Goal: Task Accomplishment & Management: Manage account settings

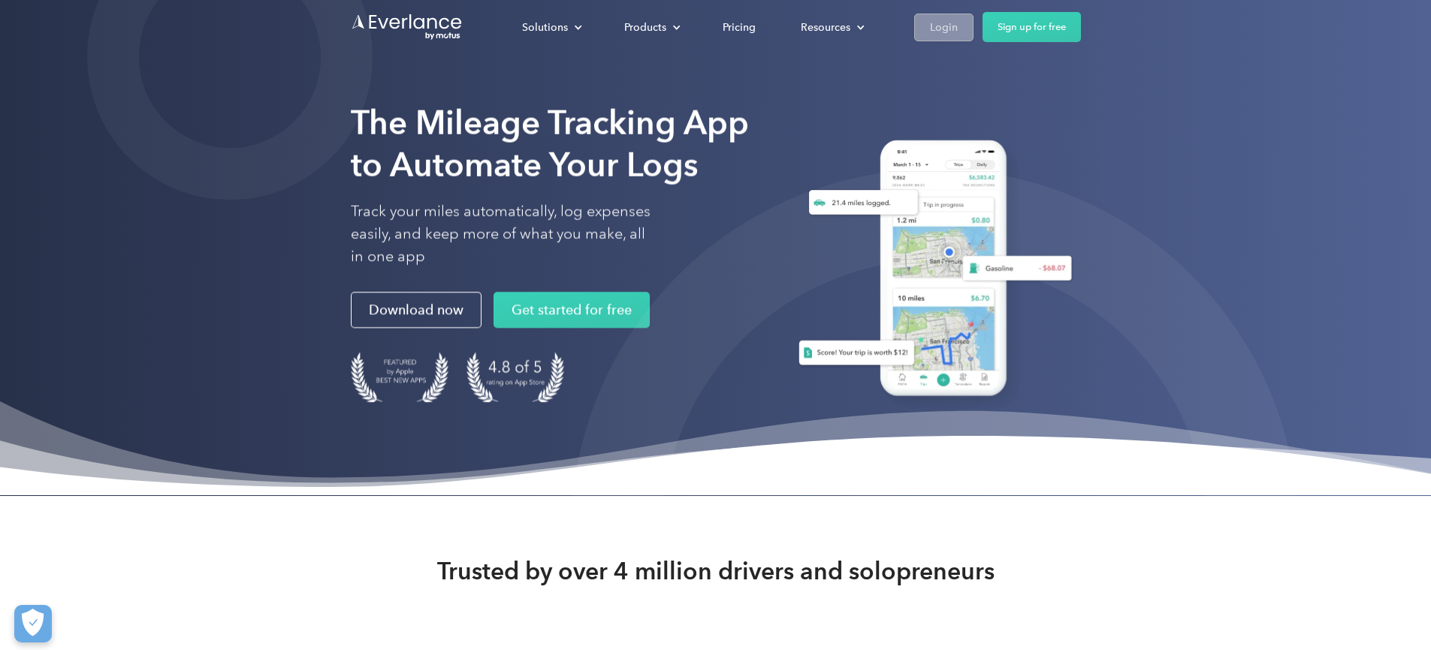
click at [958, 23] on div "Login" at bounding box center [944, 27] width 28 height 19
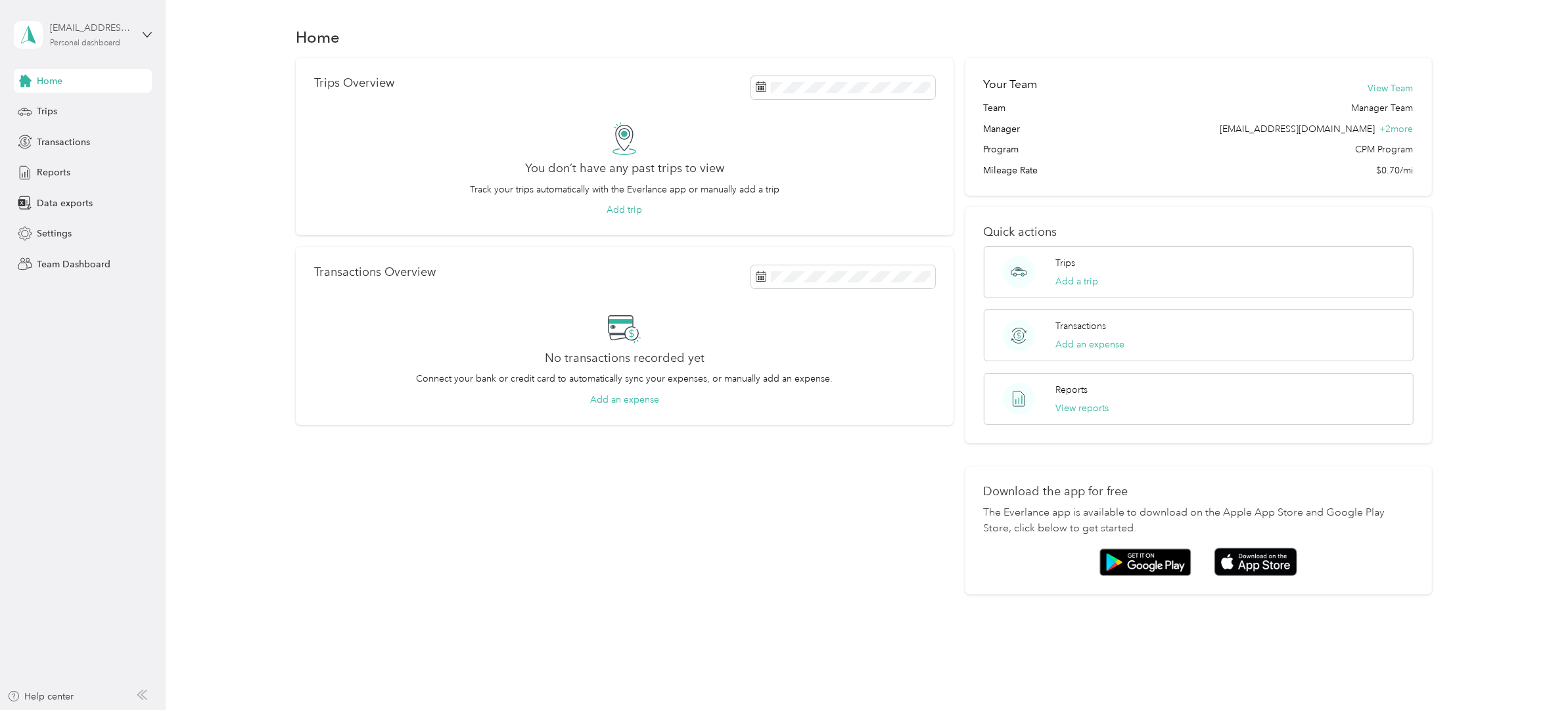
click at [105, 31] on div "success+versiti@everlance.com" at bounding box center [91, 28] width 82 height 14
click at [90, 164] on div "Log out" at bounding box center [151, 168] width 258 height 23
